Goal: Task Accomplishment & Management: Use online tool/utility

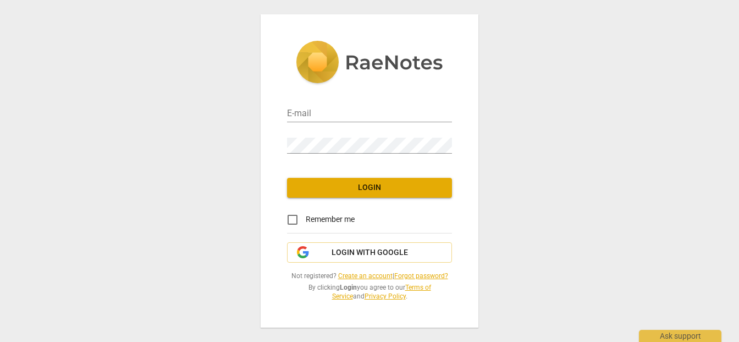
type input "[PERSON_NAME][EMAIL_ADDRESS][DOMAIN_NAME]"
click at [399, 187] on span "Login" at bounding box center [369, 187] width 147 height 11
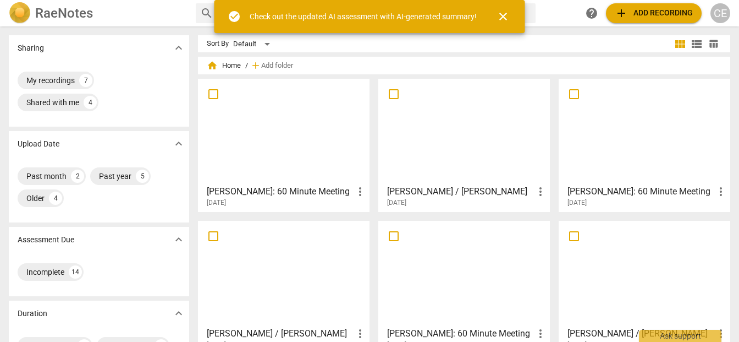
click at [643, 12] on span "add Add recording" at bounding box center [654, 13] width 78 height 13
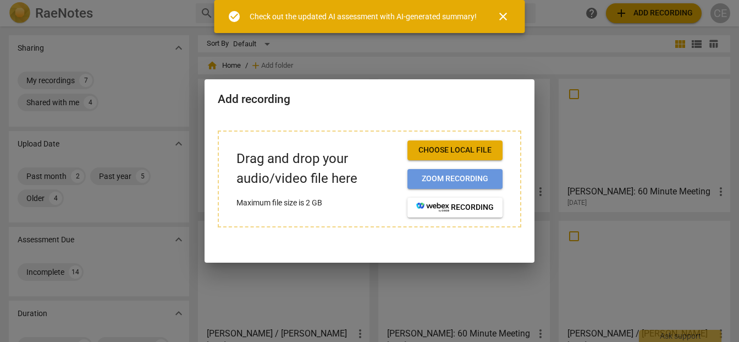
click at [459, 174] on span "Zoom recording" at bounding box center [455, 178] width 78 height 11
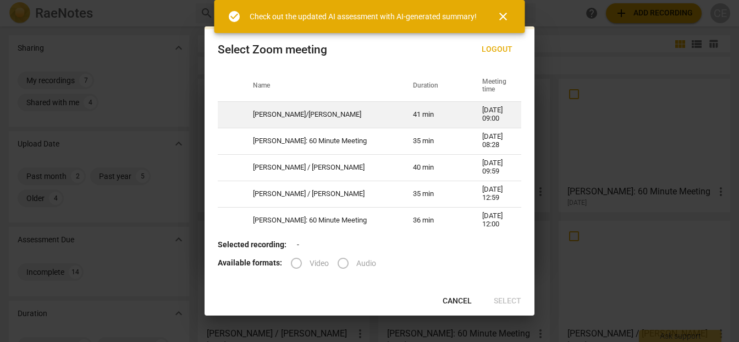
click at [356, 108] on td "[PERSON_NAME]/[PERSON_NAME]" at bounding box center [320, 114] width 160 height 26
radio input "true"
click at [356, 108] on td "Sarah/Christopher" at bounding box center [320, 114] width 160 height 26
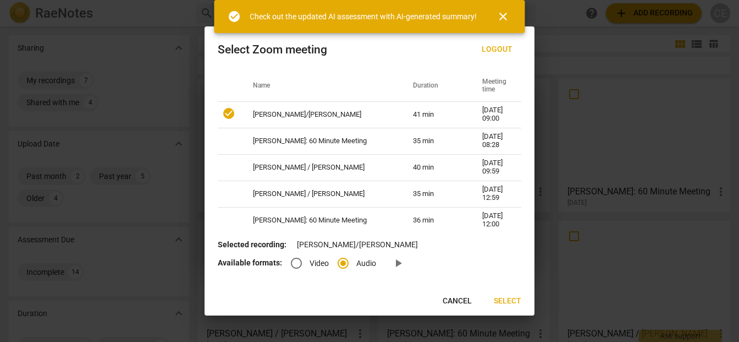
click at [514, 300] on span "Select" at bounding box center [508, 300] width 28 height 11
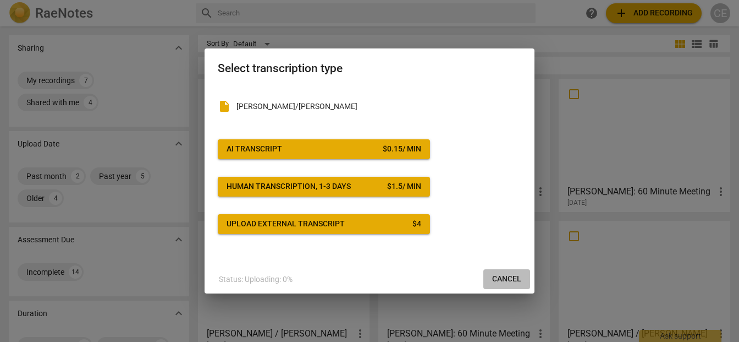
click at [504, 279] on span "Cancel" at bounding box center [506, 278] width 29 height 11
click at [309, 160] on div "insert_drive_file Sarah/Christopher AI Transcript $ 0.15 / min Human transcript…" at bounding box center [370, 159] width 304 height 147
click at [307, 152] on span "AI Transcript $ 0.15 / min" at bounding box center [324, 149] width 195 height 11
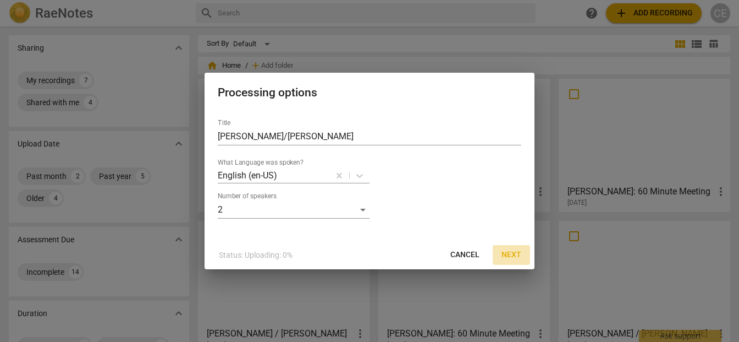
click at [510, 255] on span "Next" at bounding box center [512, 254] width 20 height 11
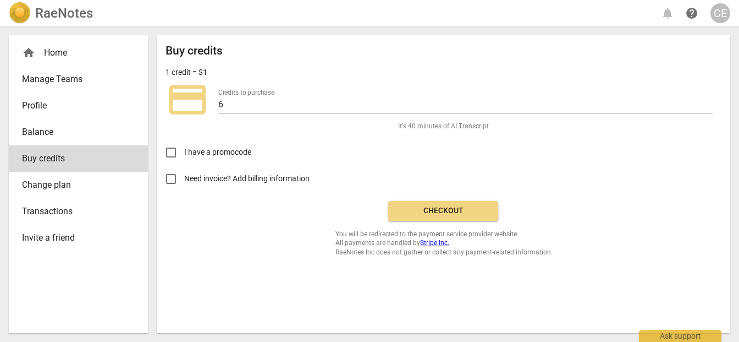
click at [429, 210] on span "Checkout" at bounding box center [443, 210] width 92 height 11
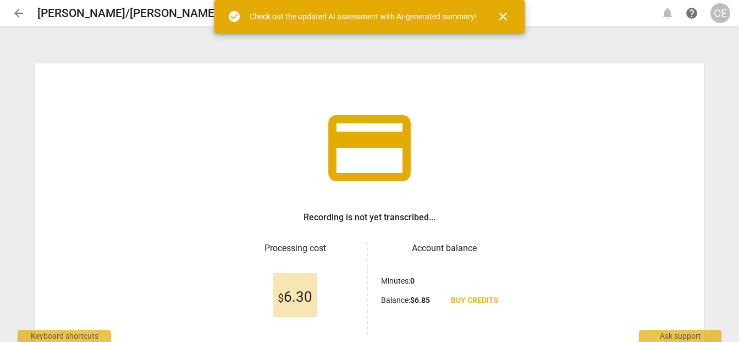
click at [511, 15] on span "close" at bounding box center [503, 16] width 26 height 13
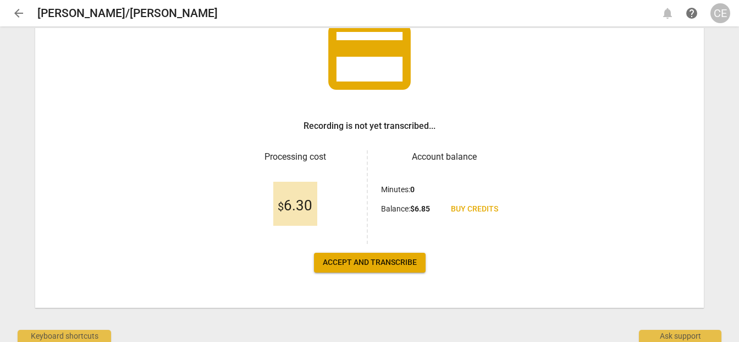
scroll to position [92, 0]
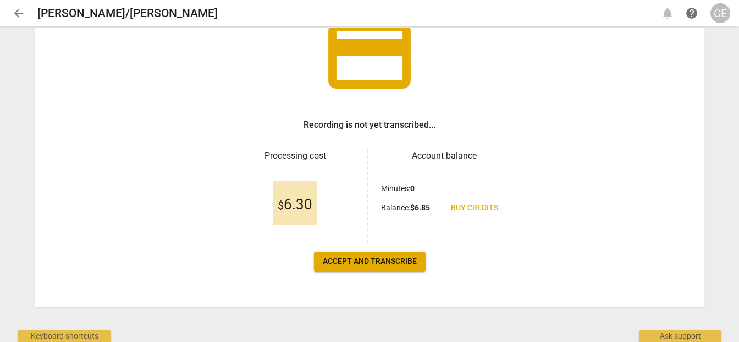
click at [372, 264] on span "Accept and transcribe" at bounding box center [370, 261] width 94 height 11
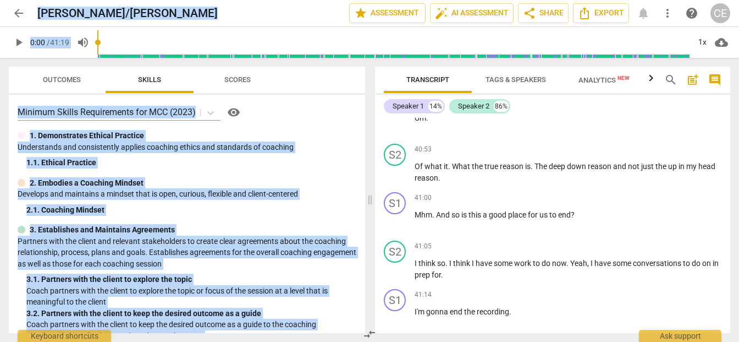
scroll to position [12183, 0]
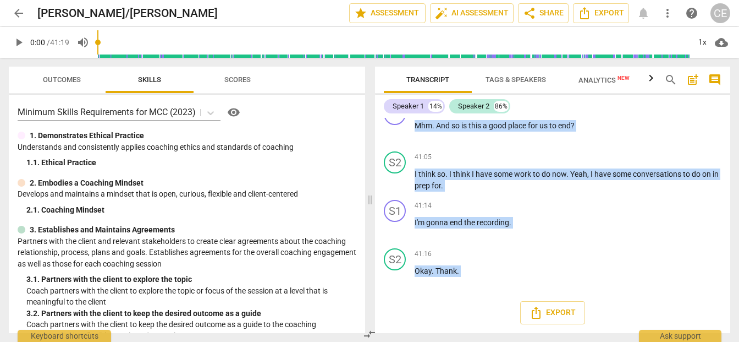
drag, startPoint x: 380, startPoint y: 122, endPoint x: 445, endPoint y: 295, distance: 184.5
click at [445, 295] on div "S1 play_arrow pause 00:02 + Add competency keyboard_arrow_right Good morning , …" at bounding box center [552, 225] width 355 height 215
copy div "search post_add comment Speaker 1 14% Speaker 2 86% S1 play_arrow pause 00:02 +…"
